Goal: Transaction & Acquisition: Purchase product/service

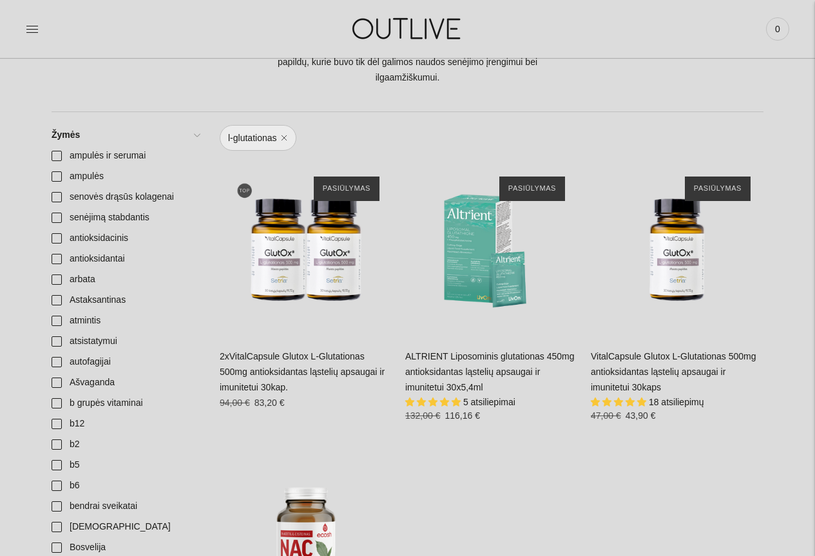
scroll to position [258, 0]
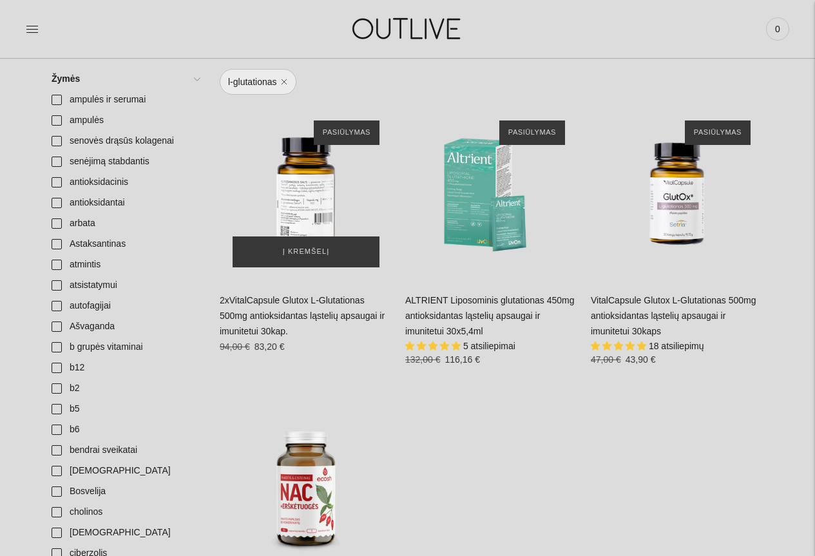
click at [307, 193] on div "2xVitalCapsule Glutox L-Glutationas 500mg antioksidantas ląstelių apsaugai ir i…" at bounding box center [306, 194] width 173 height 173
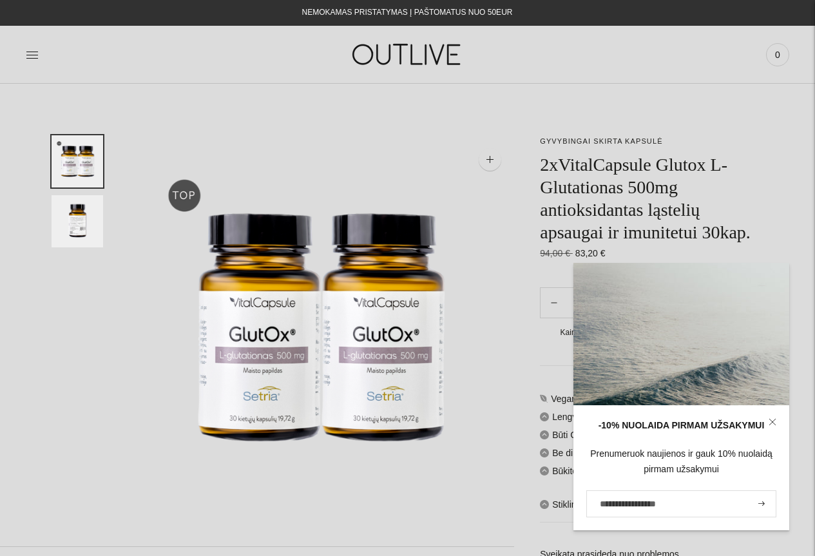
click at [773, 420] on icon at bounding box center [773, 422] width 8 height 8
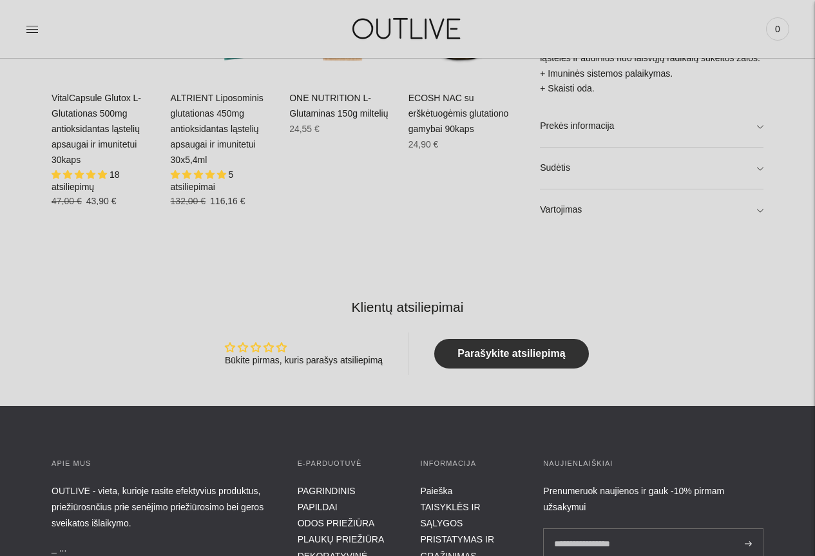
scroll to position [838, 0]
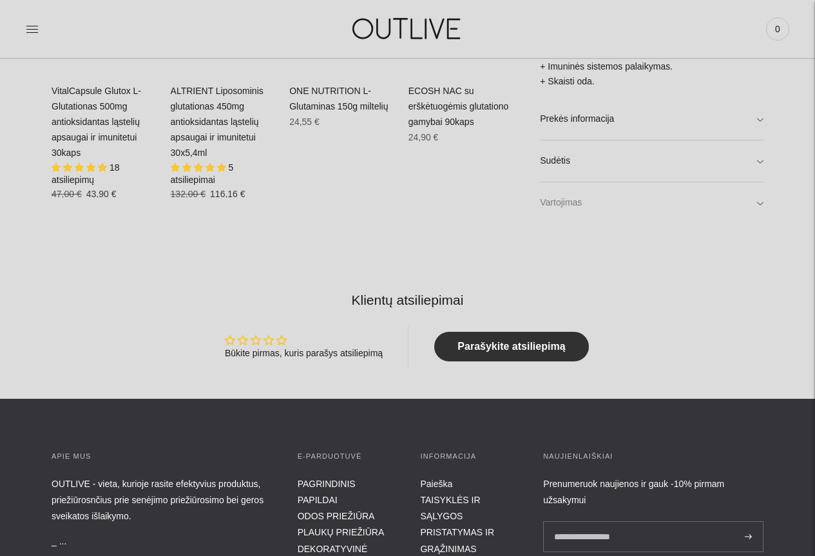
click at [761, 203] on link "Vartojimas" at bounding box center [652, 202] width 224 height 41
